Goal: Task Accomplishment & Management: Complete application form

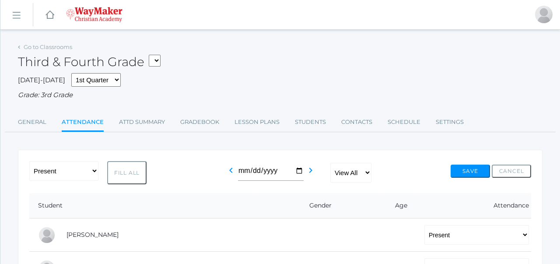
select select "P"
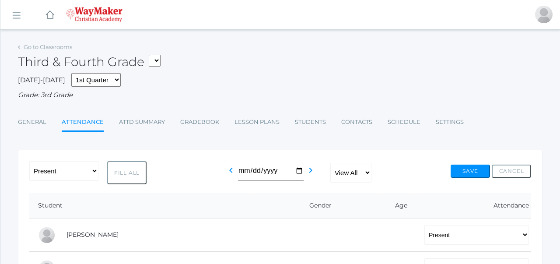
select select "P"
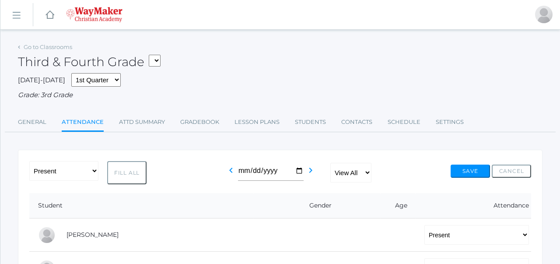
select select "P"
click at [467, 172] on button "Save" at bounding box center [470, 171] width 39 height 13
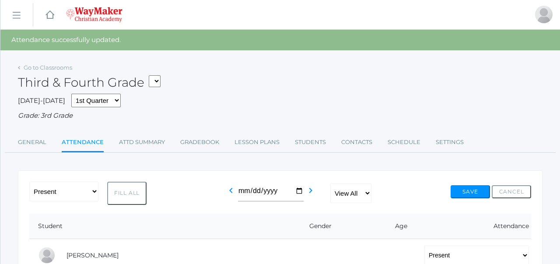
click at [159, 83] on select "03ELEM - Language Arts 3/4 03ELEM - History 3/4 03ELEM - Science 3/4 03ELEM - M…" at bounding box center [155, 81] width 12 height 12
click at [157, 77] on select "03ELEM - Language Arts 3/4 03ELEM - History 3/4 03ELEM - Science 3/4 03ELEM - M…" at bounding box center [155, 81] width 12 height 12
